Goal: Use online tool/utility

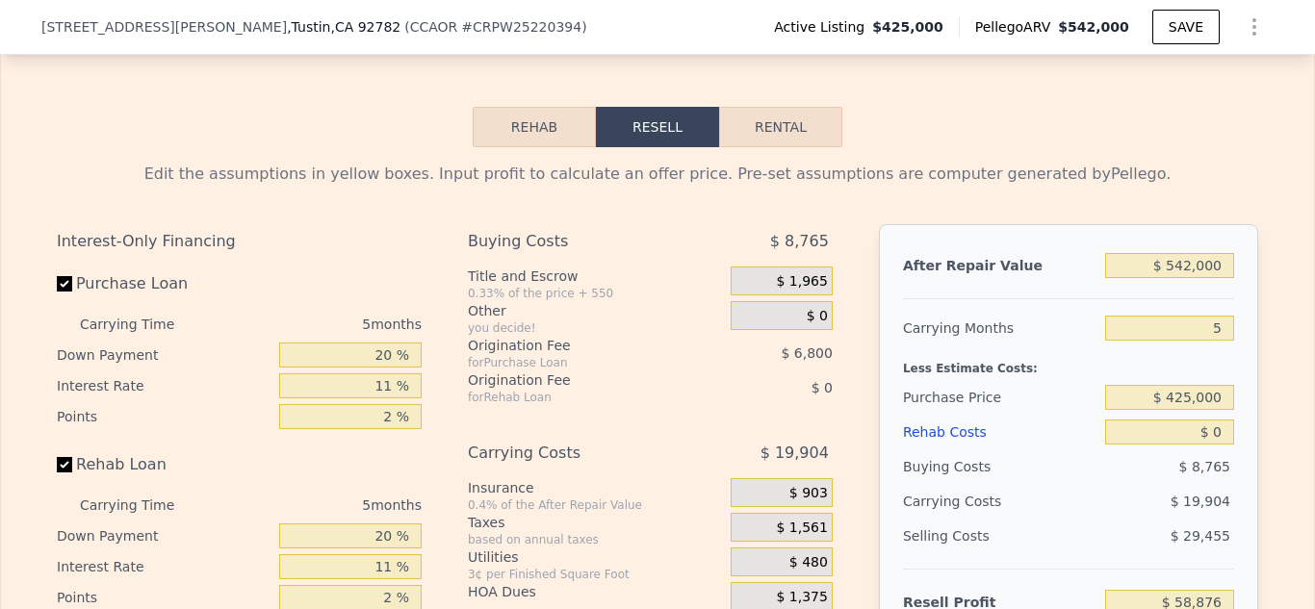
scroll to position [2847, 0]
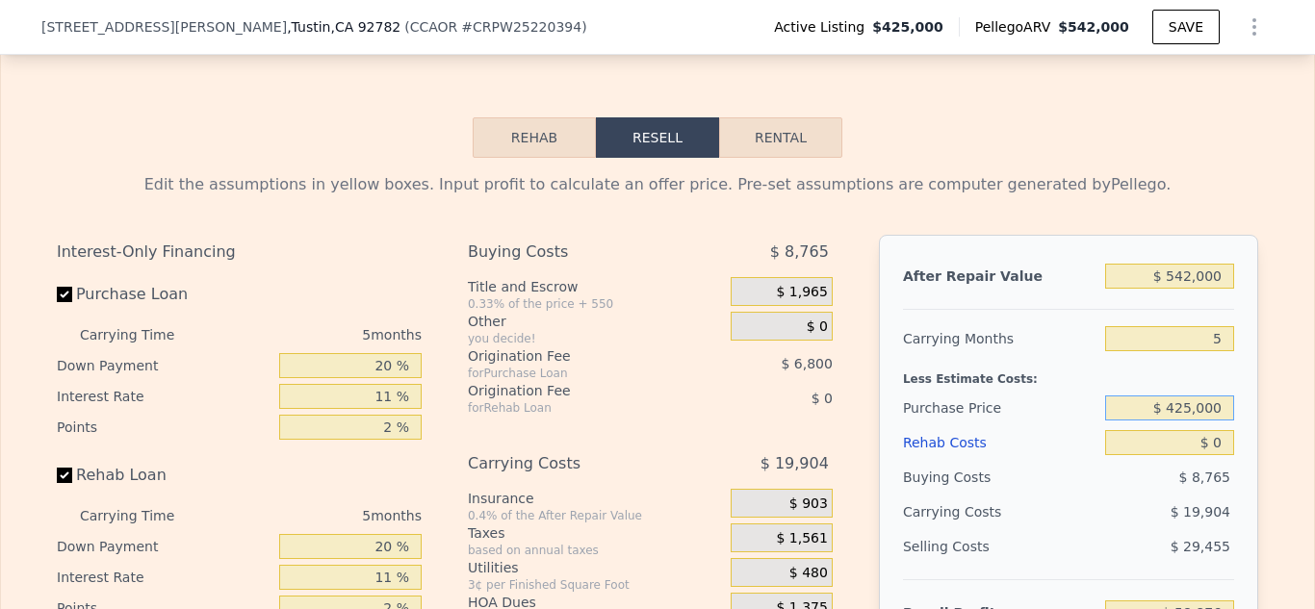
click at [1193, 405] on input "$ 425,000" at bounding box center [1169, 408] width 129 height 25
type input "$ 440,000"
click at [1222, 442] on input "$ 0" at bounding box center [1169, 442] width 129 height 25
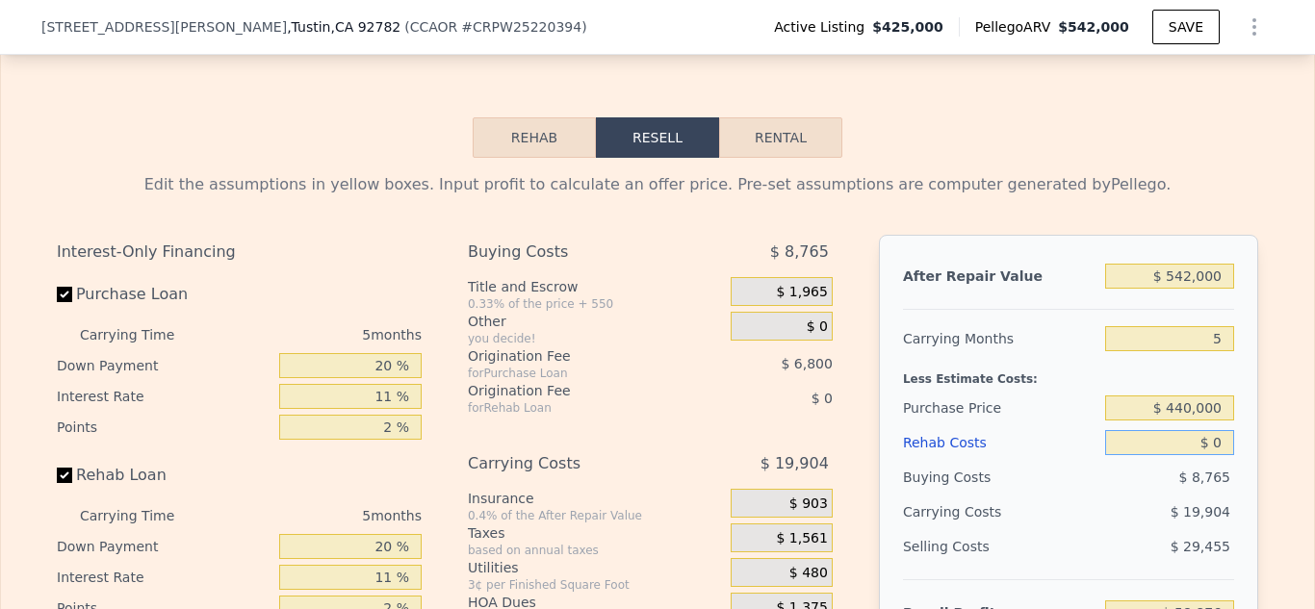
type input "$ 0"
type input "$ 43,036"
click at [1222, 445] on input "$ 0" at bounding box center [1169, 442] width 129 height 25
type input "$ 300"
type input "$ 42,721"
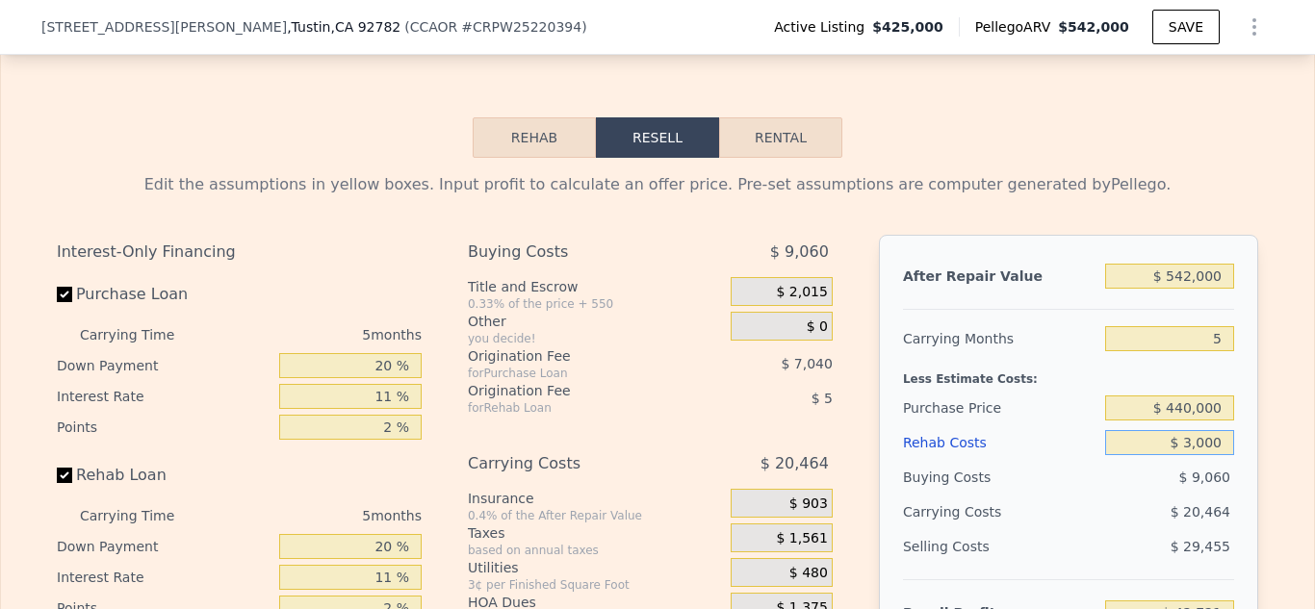
type input "$ 30,000"
type input "$ 11,456"
type input "$ 30,000"
click at [1276, 484] on div "Edit the assumptions in yellow boxes. Input profit to calculate an offer price.…" at bounding box center [657, 530] width 1313 height 745
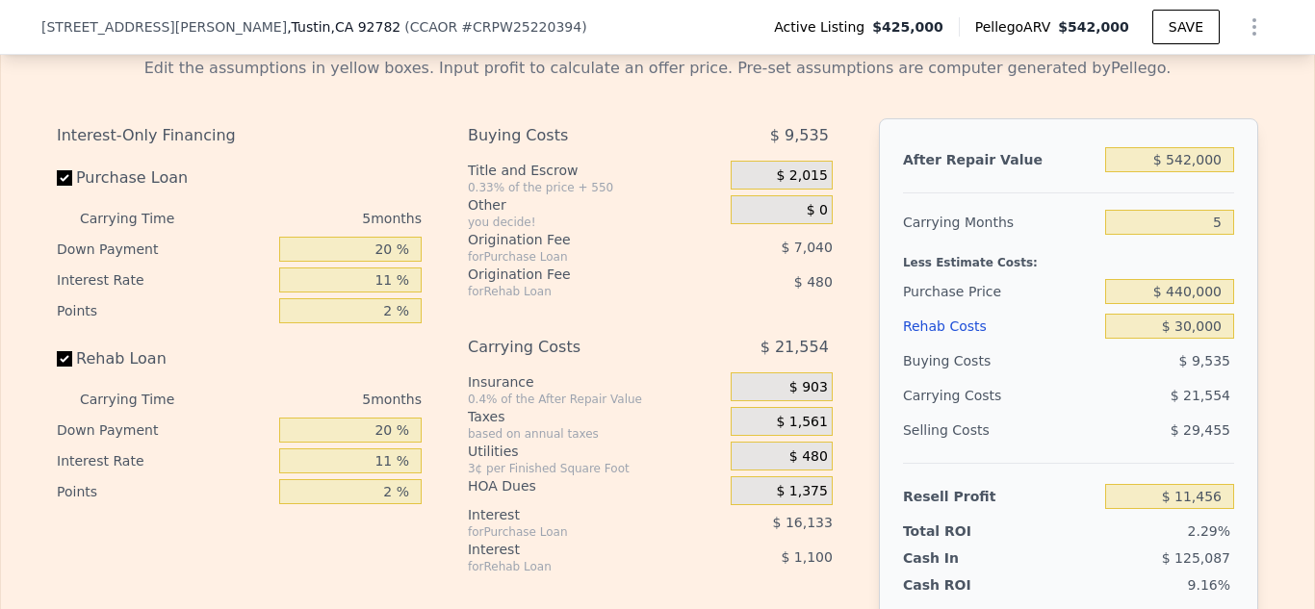
scroll to position [2956, 0]
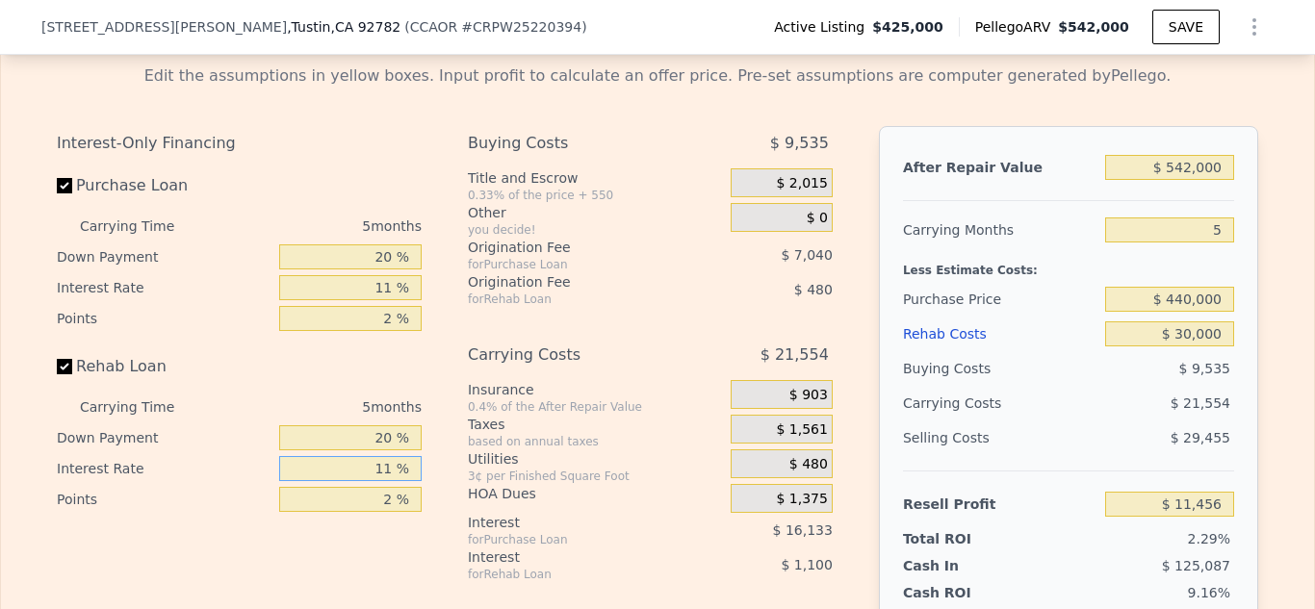
click at [397, 470] on input "11 %" at bounding box center [350, 468] width 142 height 25
type input "1 %"
type input "$ 12,456"
click at [64, 367] on input "Rehab Loan" at bounding box center [64, 366] width 15 height 15
checkbox input "false"
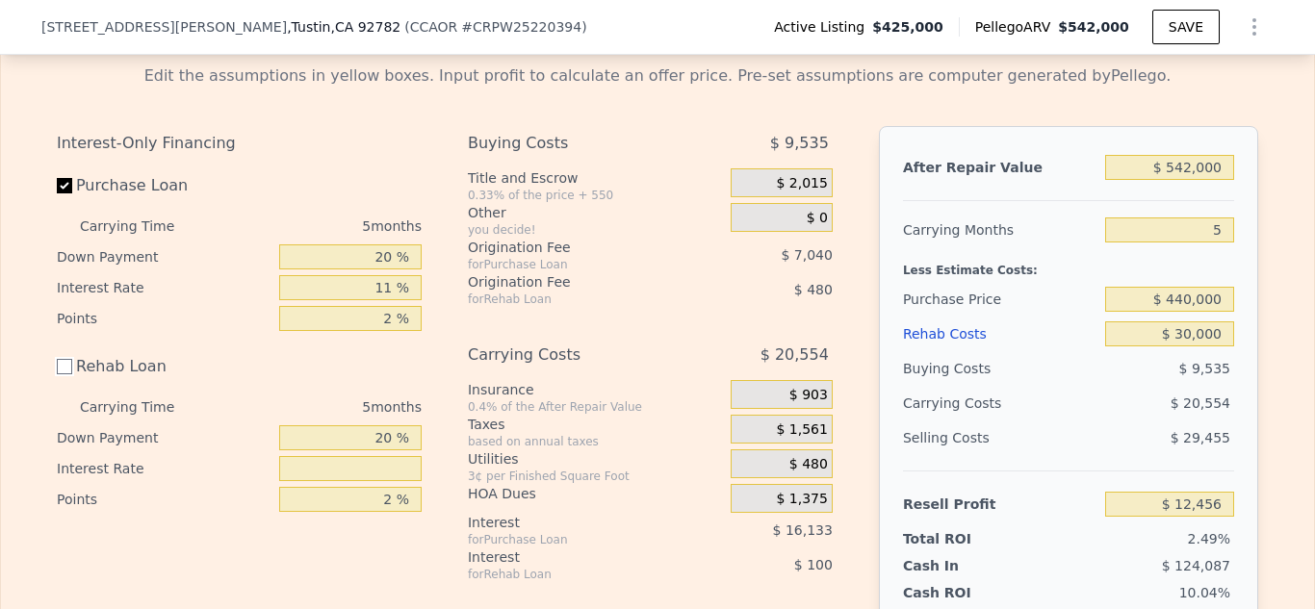
type input "$ 13,036"
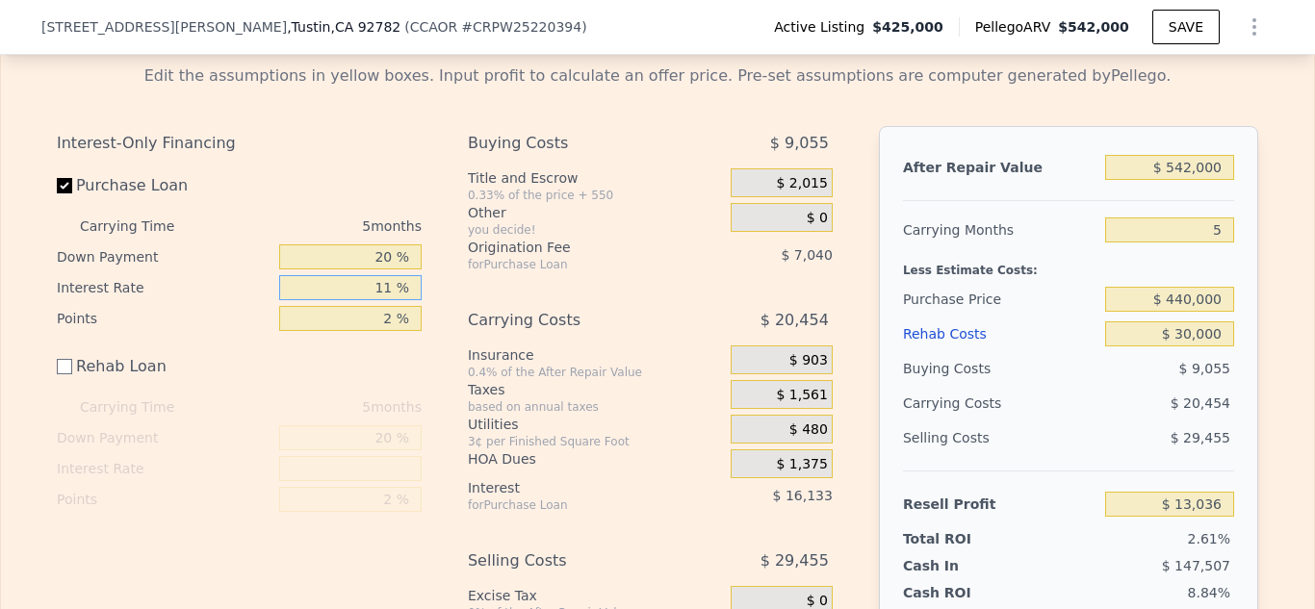
click at [393, 288] on input "11 %" at bounding box center [350, 287] width 142 height 25
type input "1 %"
type input "$ 27,706"
type input "6 %"
type input "$ 20,371"
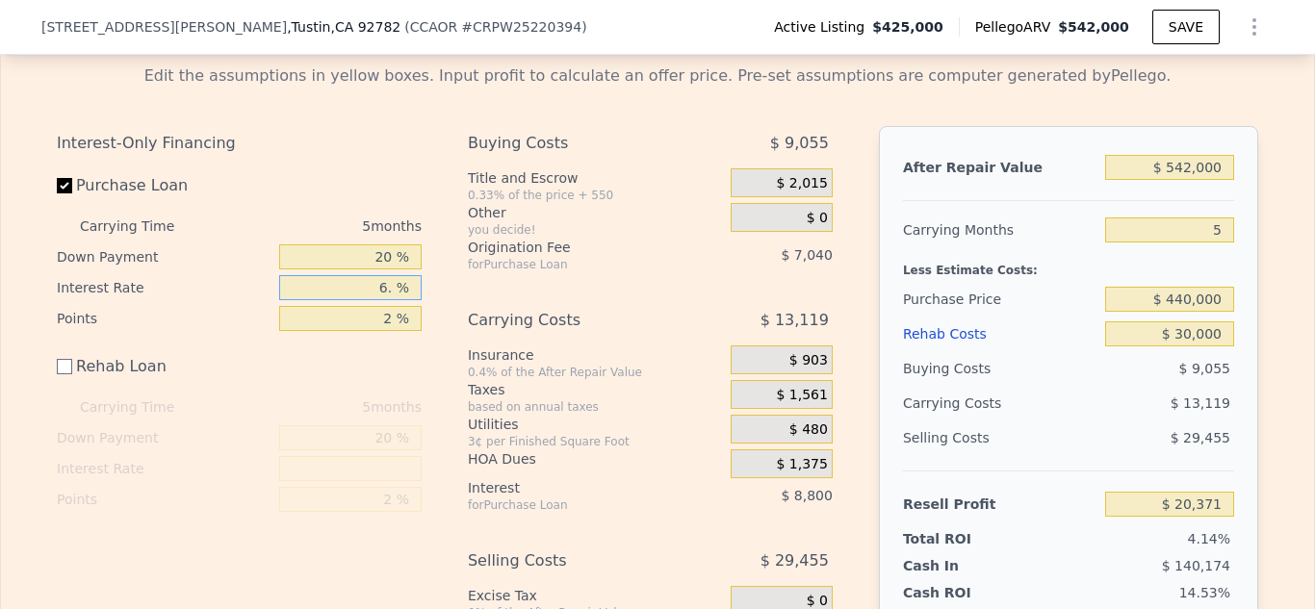
type input "6.5 %"
type input "$ 19,636"
type input "6.5 %"
click at [397, 317] on input "2 %" at bounding box center [350, 318] width 142 height 25
type input "0 %"
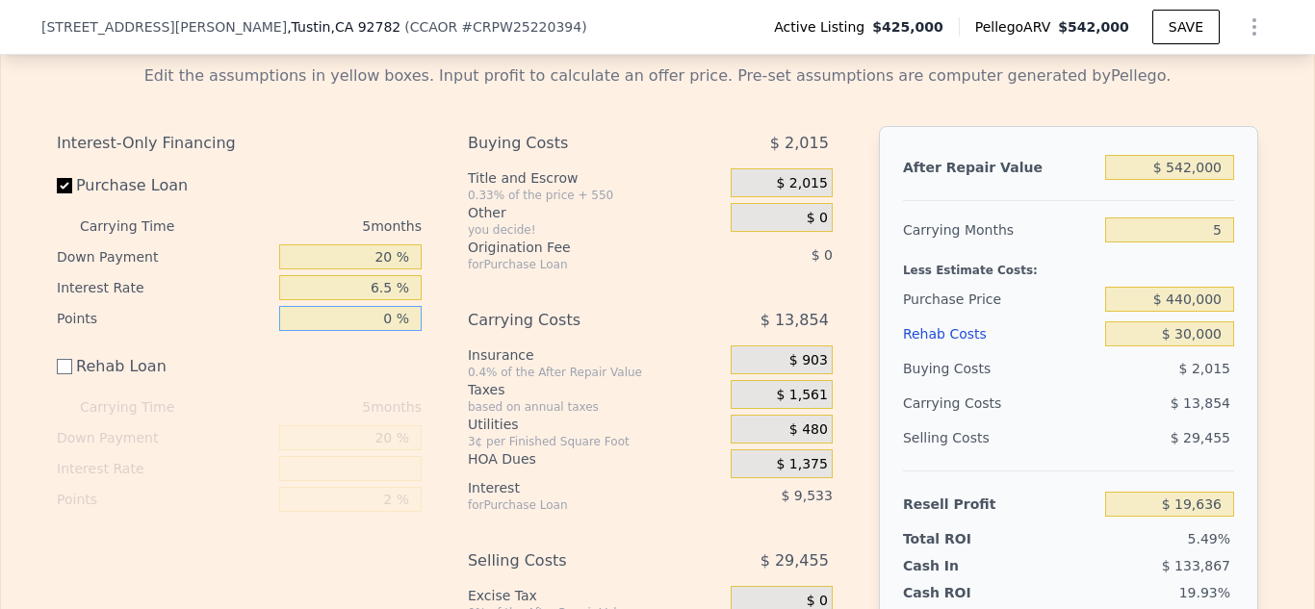
type input "$ 26,676"
type input "0 %"
click at [396, 259] on input "20 %" at bounding box center [350, 257] width 142 height 25
type input "2 %"
type input "35 %"
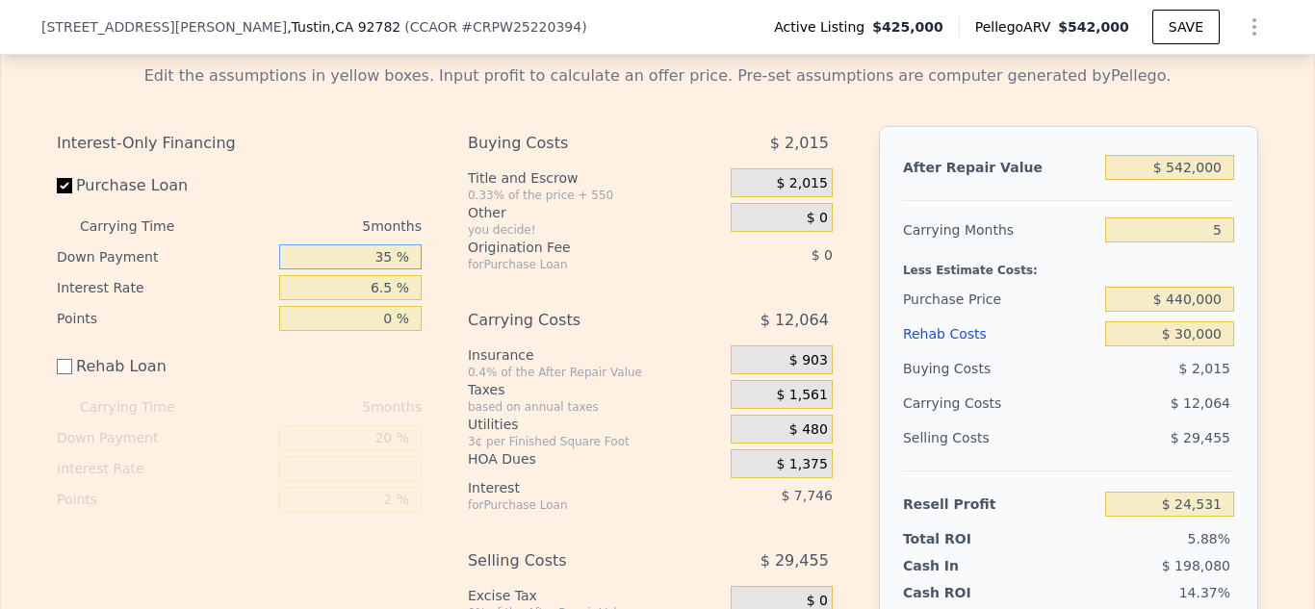
type input "$ 28,466"
type input "35 %"
click at [405, 149] on div "Interest-Only Financing" at bounding box center [239, 143] width 365 height 35
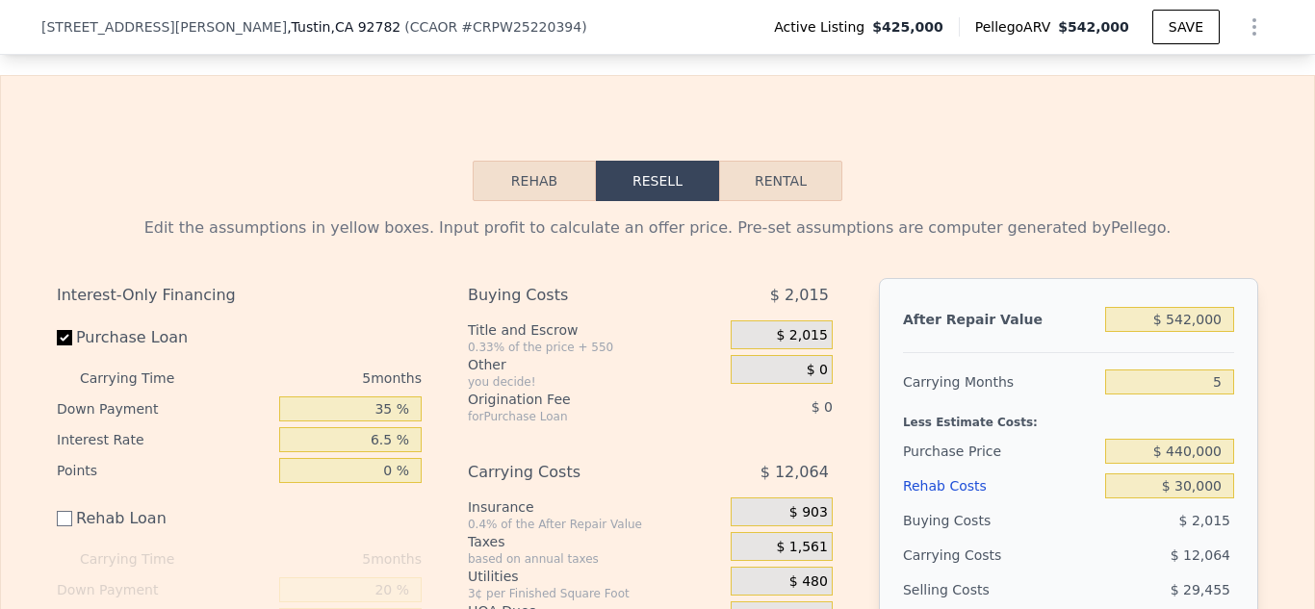
scroll to position [2803, 0]
click at [780, 178] on button "Rental" at bounding box center [780, 182] width 123 height 40
select select "30"
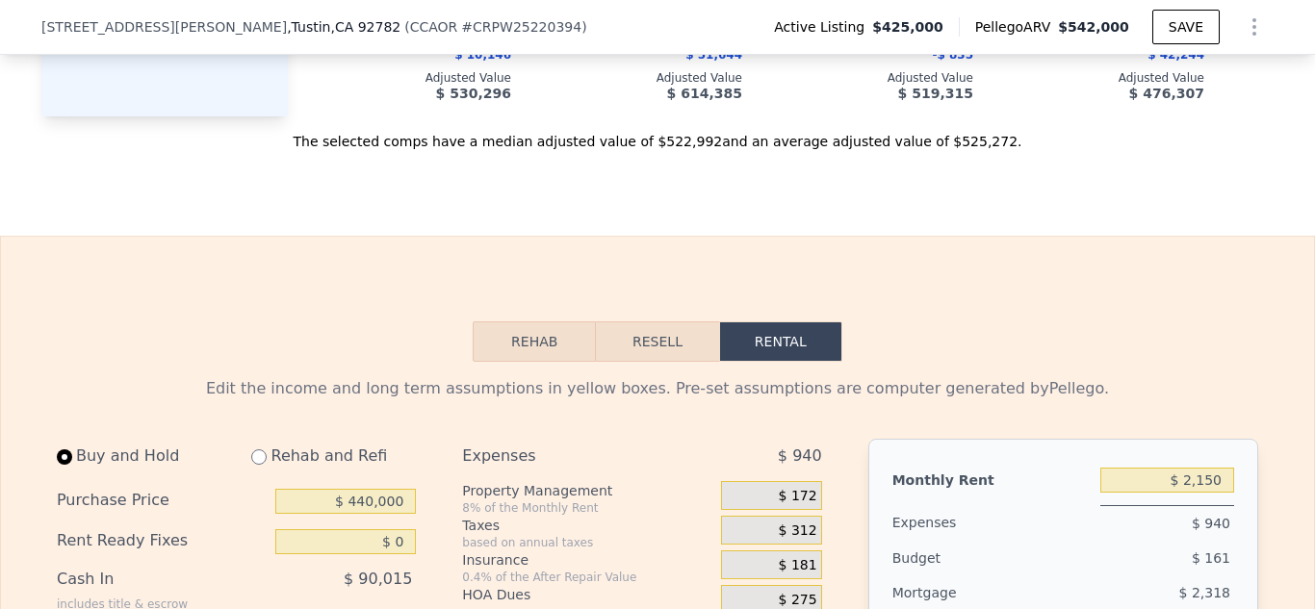
scroll to position [2648, 0]
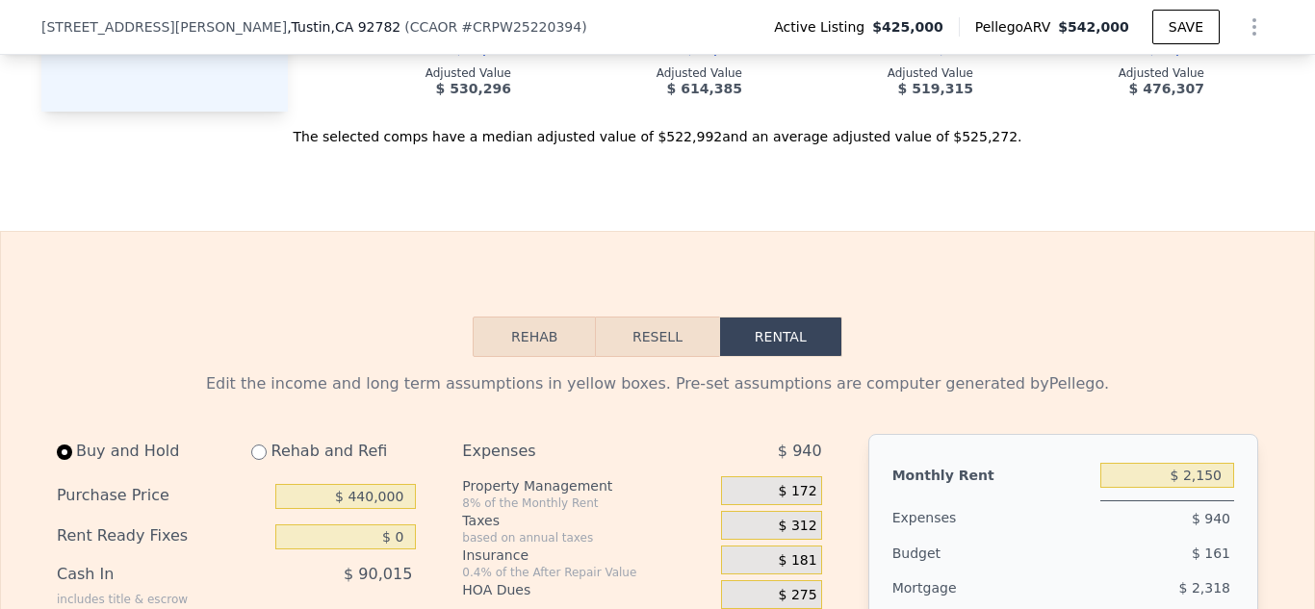
click at [666, 339] on button "Resell" at bounding box center [657, 337] width 122 height 40
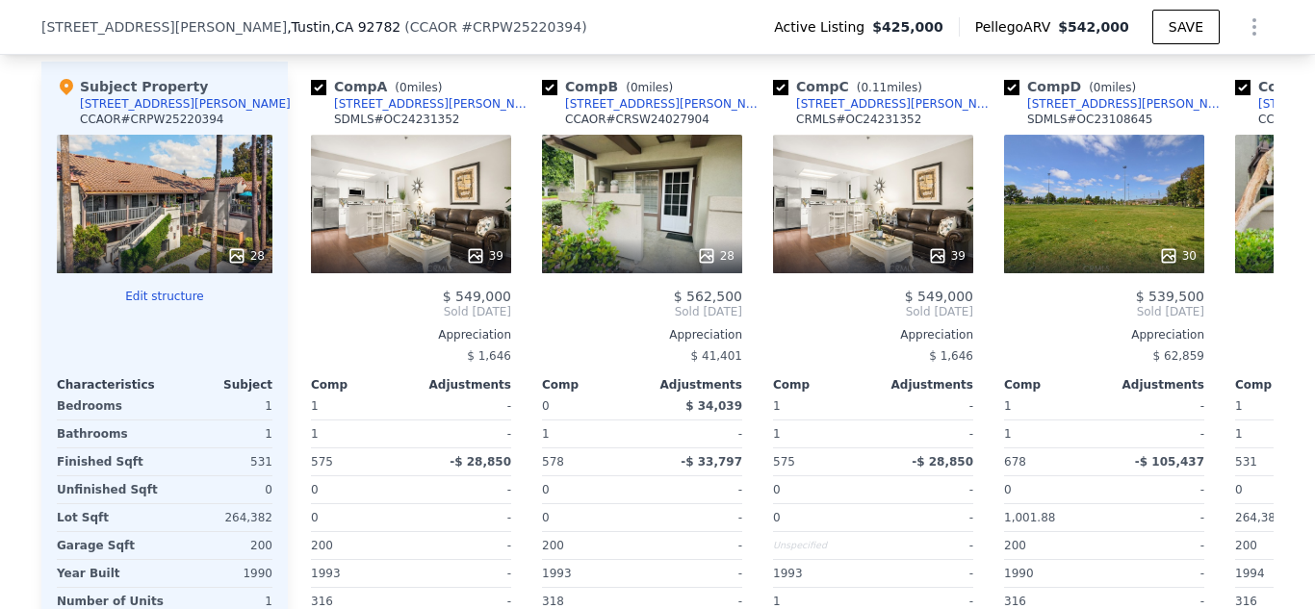
scroll to position [1999, 0]
